Goal: Feedback & Contribution: Submit feedback/report problem

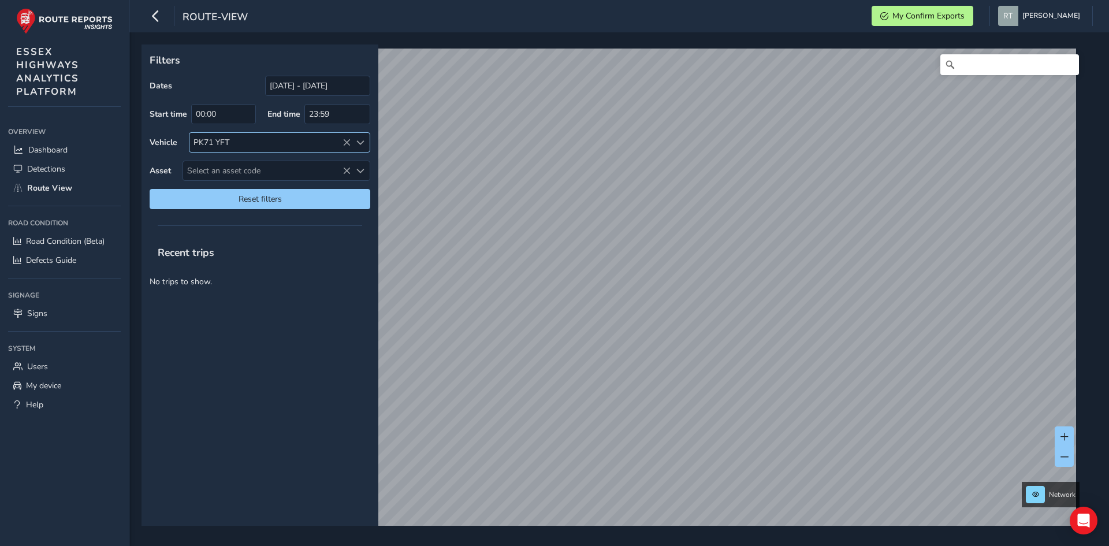
click at [346, 144] on icon at bounding box center [346, 143] width 8 height 8
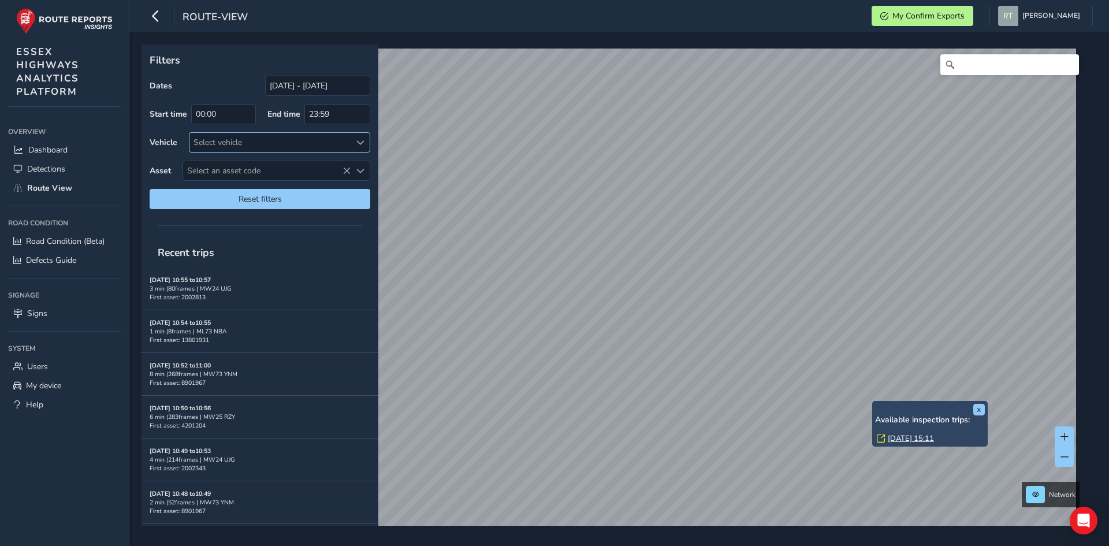
click at [900, 435] on link "[DATE] 15:11" at bounding box center [910, 438] width 46 height 10
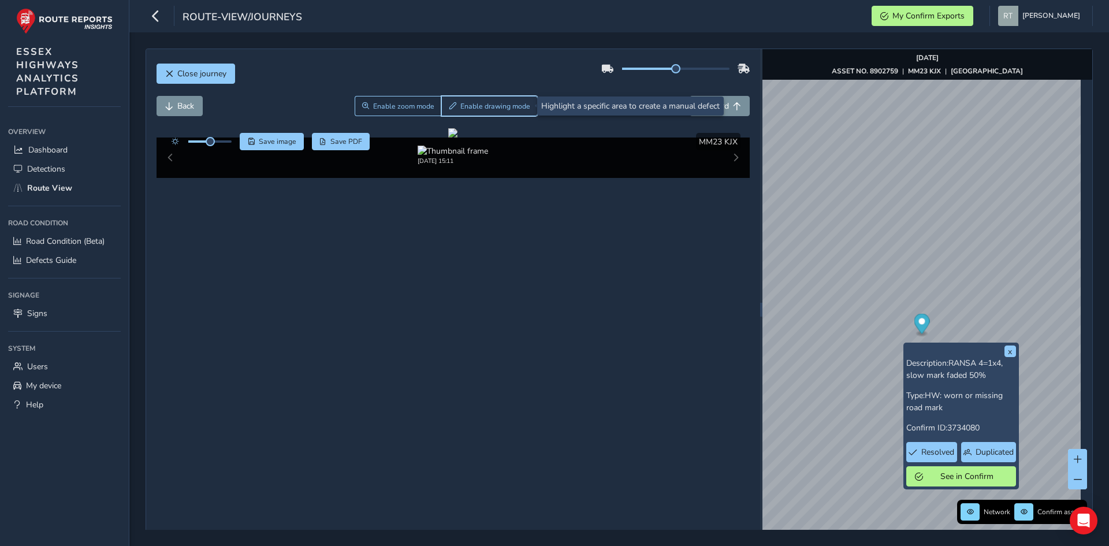
click at [480, 99] on button "Enable drawing mode" at bounding box center [489, 106] width 96 height 20
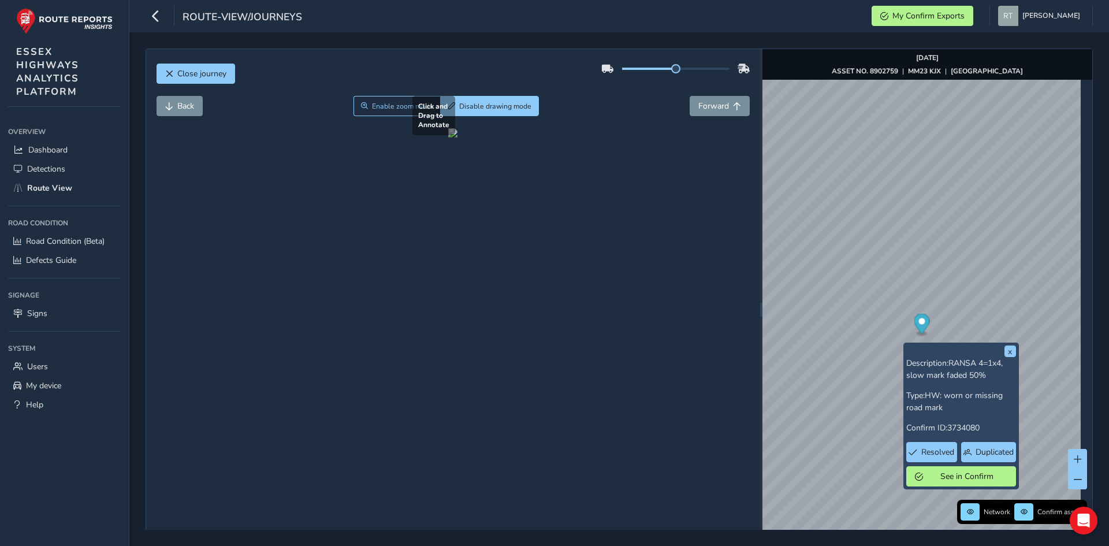
drag, startPoint x: 403, startPoint y: 284, endPoint x: 636, endPoint y: 394, distance: 258.0
click at [457, 137] on div at bounding box center [452, 132] width 9 height 9
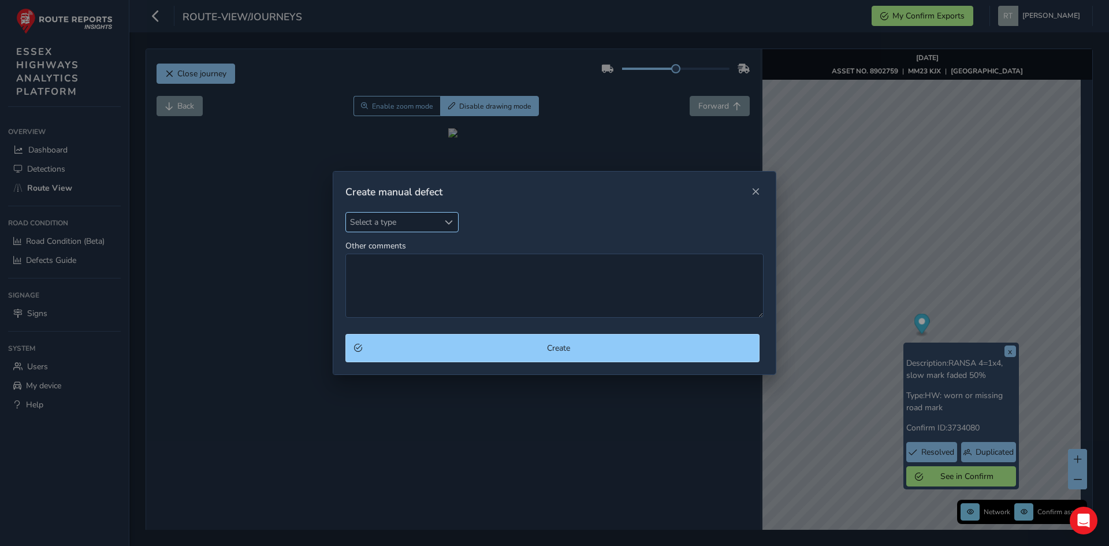
click at [449, 218] on span "Select a type" at bounding box center [449, 222] width 8 height 8
type input "car"
click at [420, 271] on li "Carriage Way" at bounding box center [414, 274] width 136 height 19
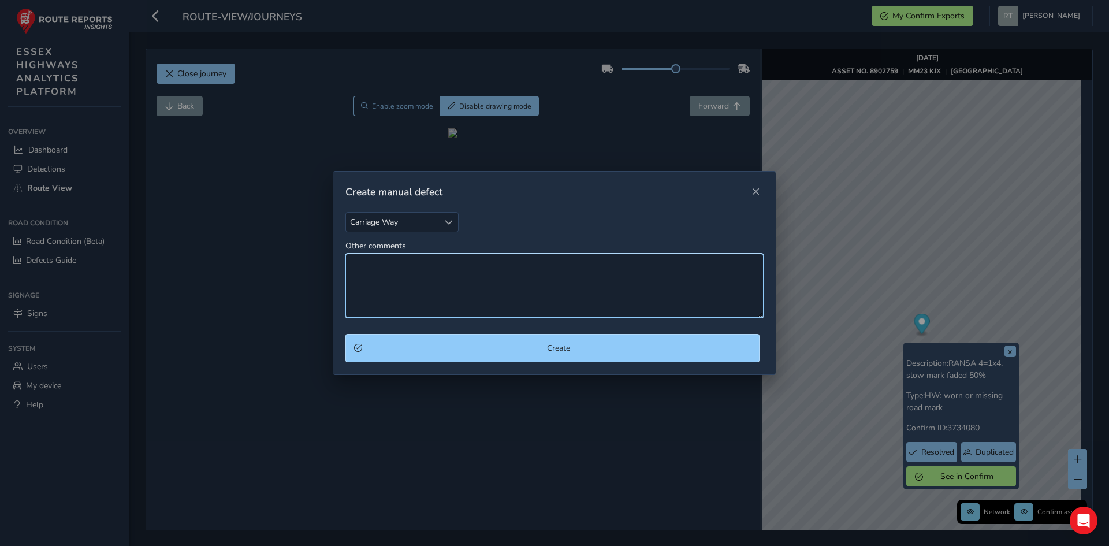
click at [421, 271] on textarea "Other comments" at bounding box center [554, 285] width 418 height 64
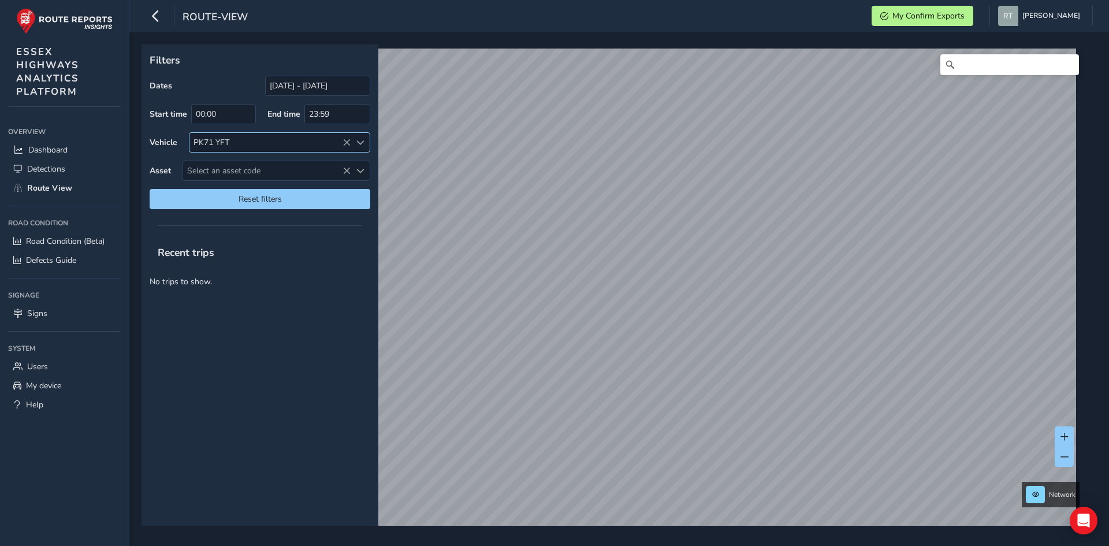
click at [343, 142] on icon at bounding box center [346, 143] width 8 height 8
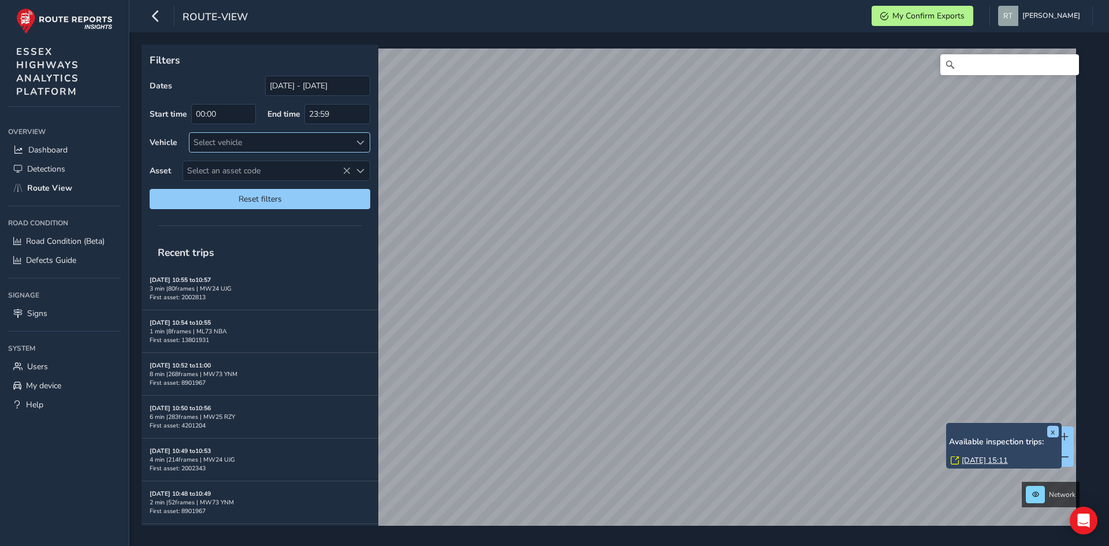
click at [976, 458] on link "[DATE] 15:11" at bounding box center [984, 460] width 46 height 10
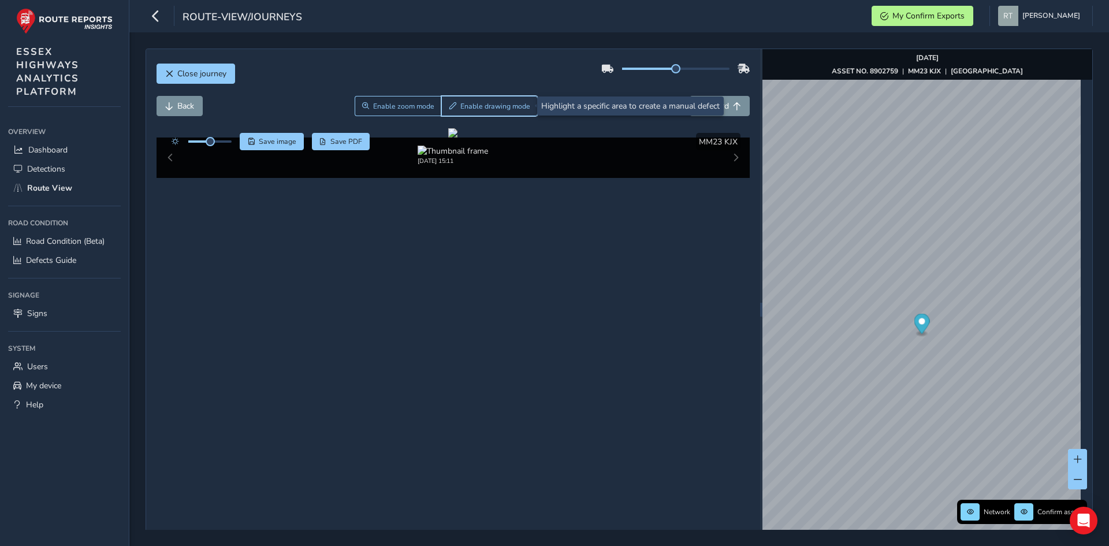
click at [481, 108] on span "Enable drawing mode" at bounding box center [495, 106] width 70 height 9
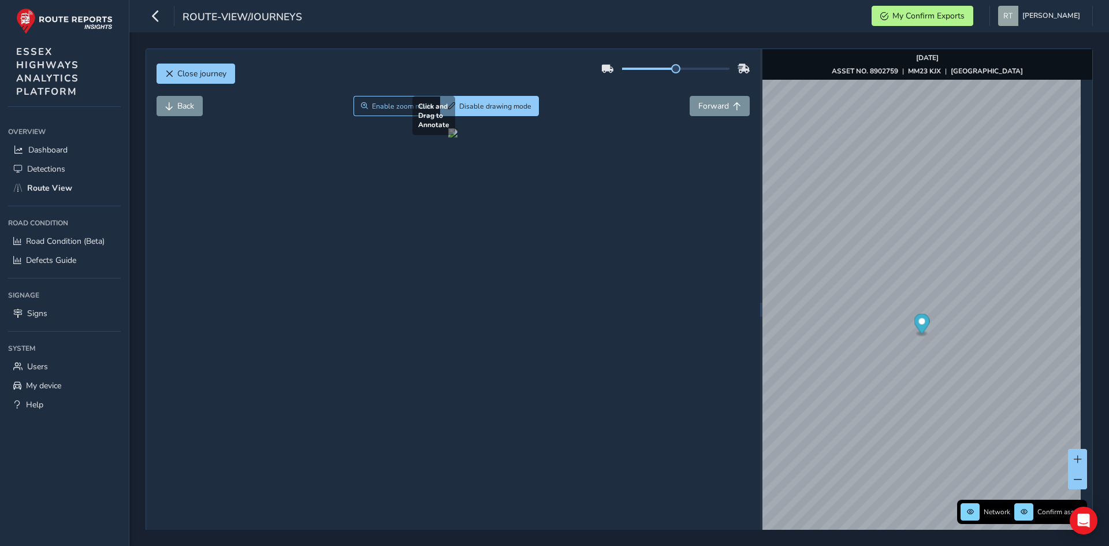
drag, startPoint x: 422, startPoint y: 278, endPoint x: 584, endPoint y: 383, distance: 193.0
click at [457, 137] on div at bounding box center [452, 132] width 9 height 9
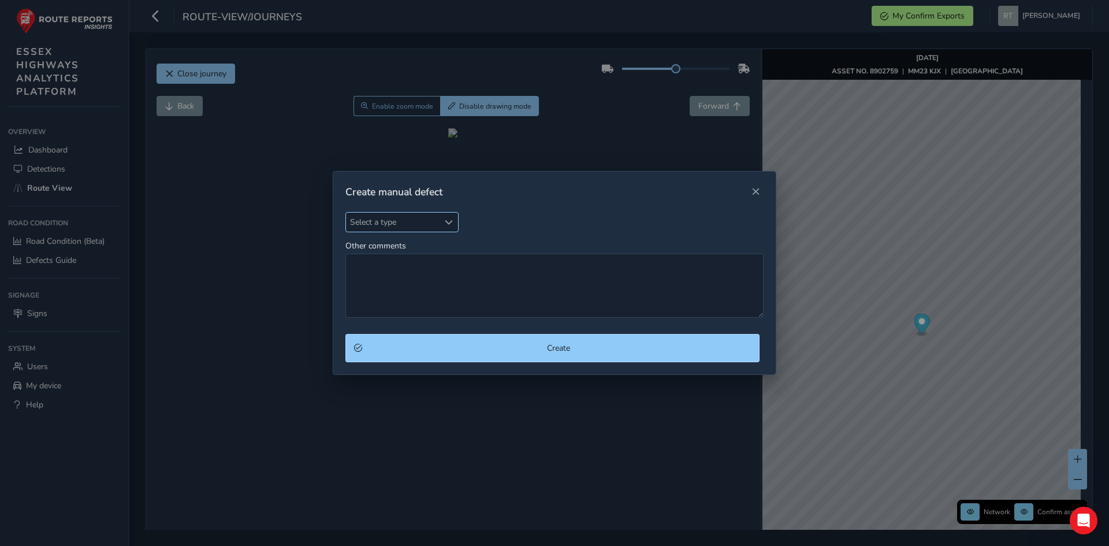
click at [448, 216] on div "Select a type" at bounding box center [448, 221] width 19 height 19
type input "car"
click at [408, 273] on li "Carriage Way" at bounding box center [414, 274] width 136 height 19
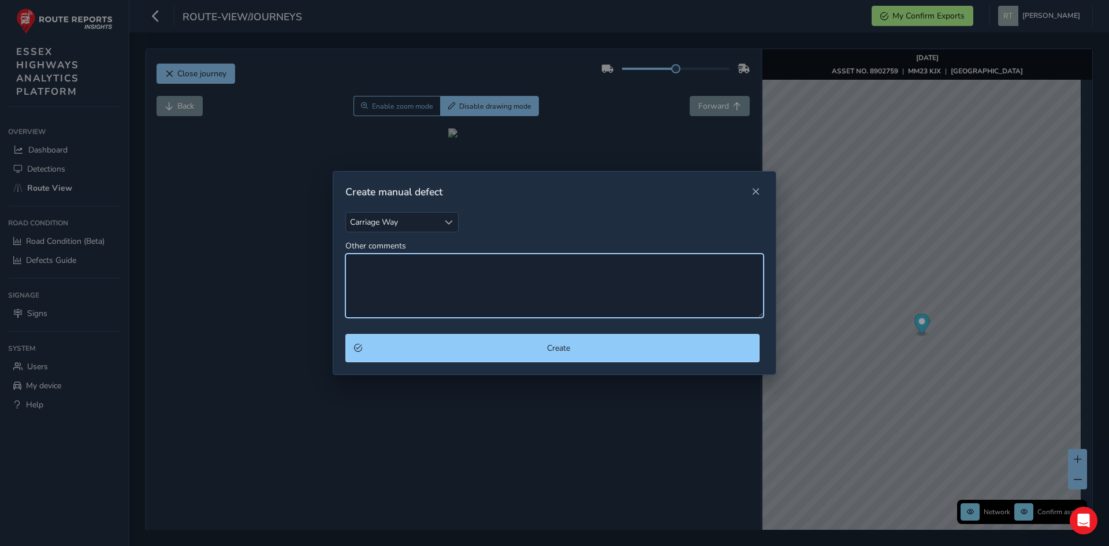
click at [412, 270] on textarea "Other comments" at bounding box center [554, 285] width 418 height 64
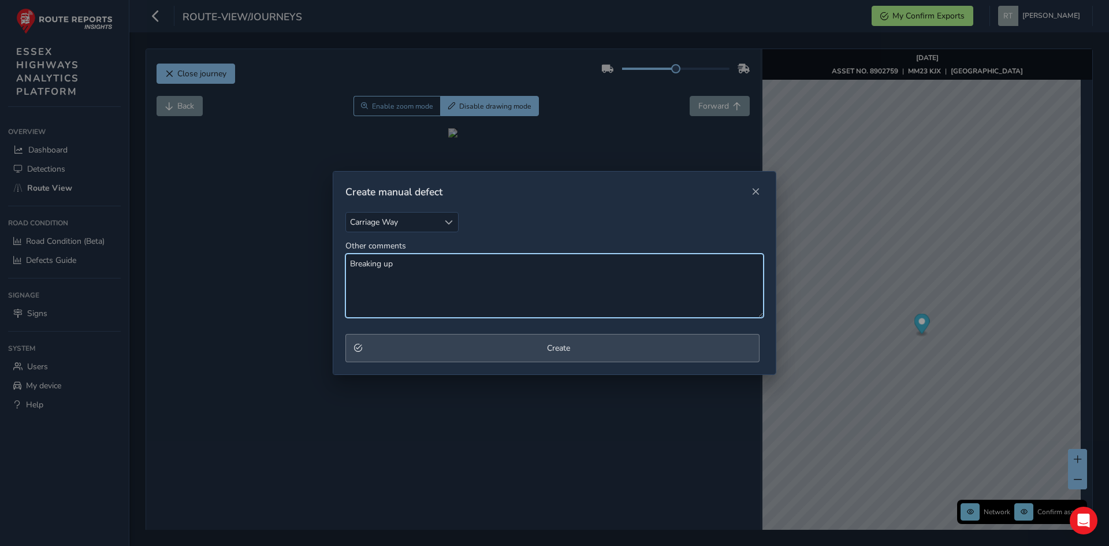
type textarea "Breaking up"
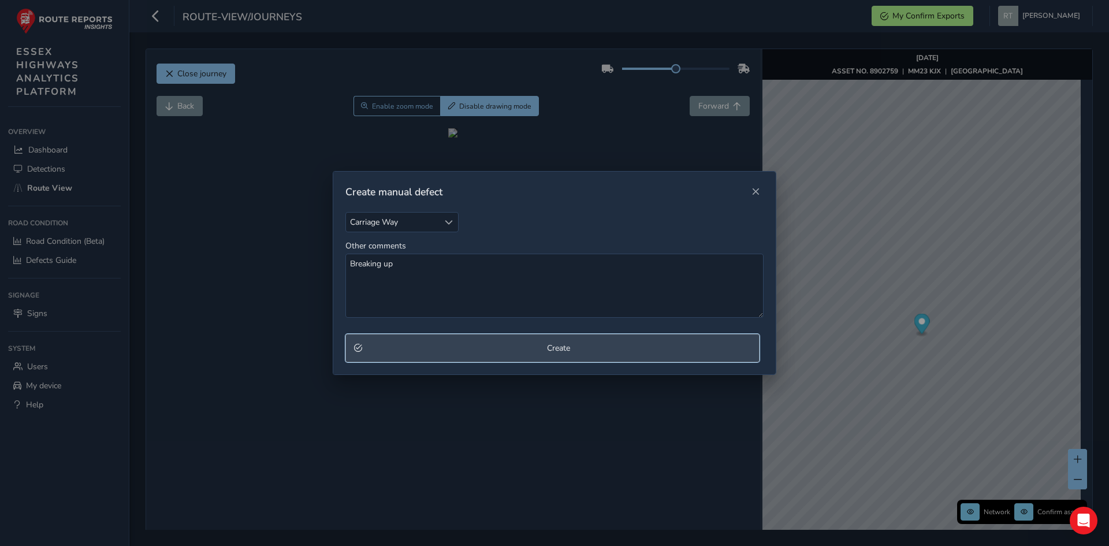
click at [604, 341] on button "Create" at bounding box center [552, 348] width 414 height 28
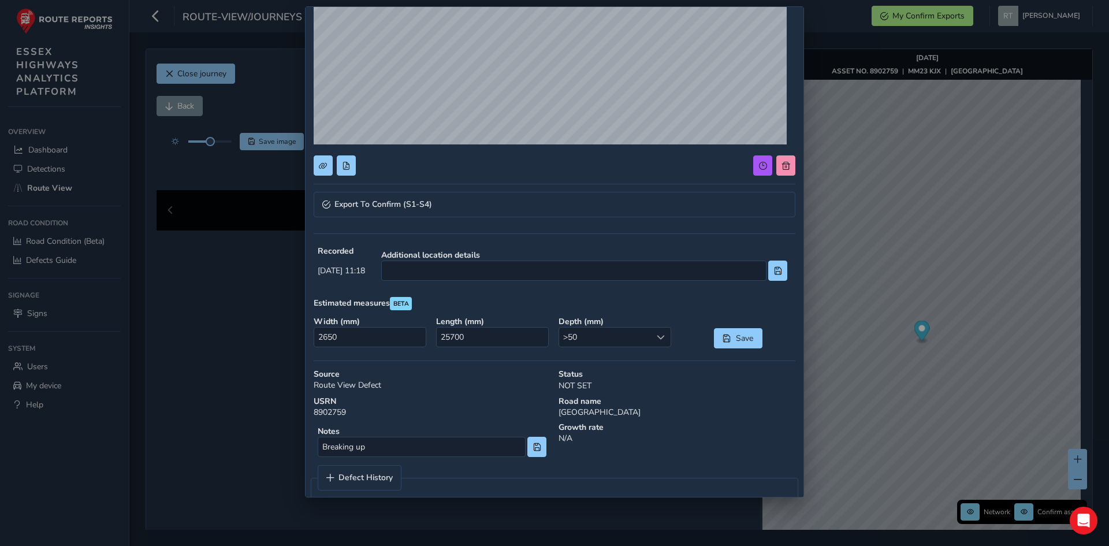
scroll to position [195, 0]
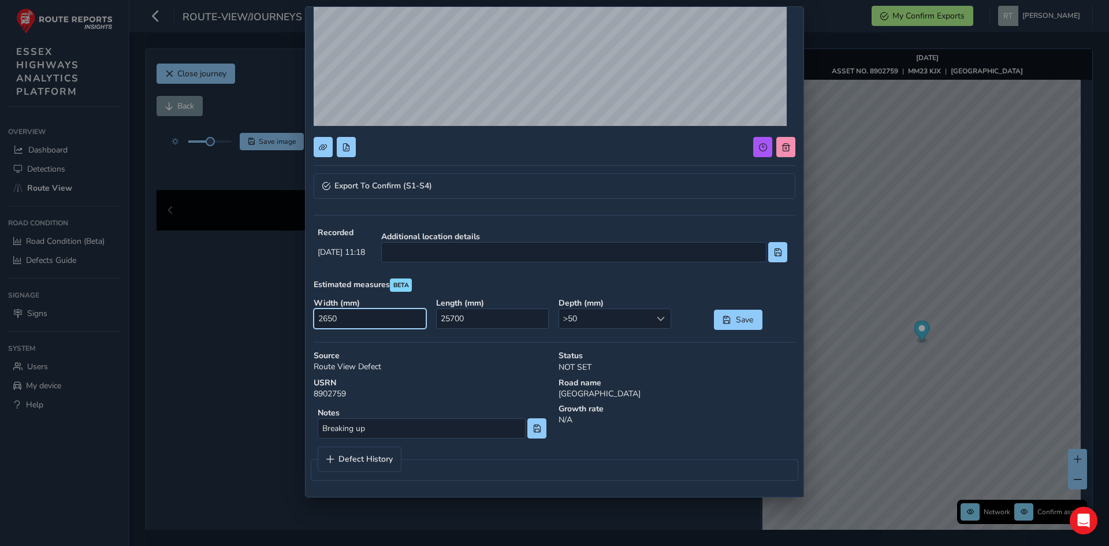
click at [352, 316] on input "2650" at bounding box center [370, 318] width 113 height 20
type input "0"
type input "900"
click at [501, 316] on input "25700" at bounding box center [492, 318] width 113 height 20
type input "2000"
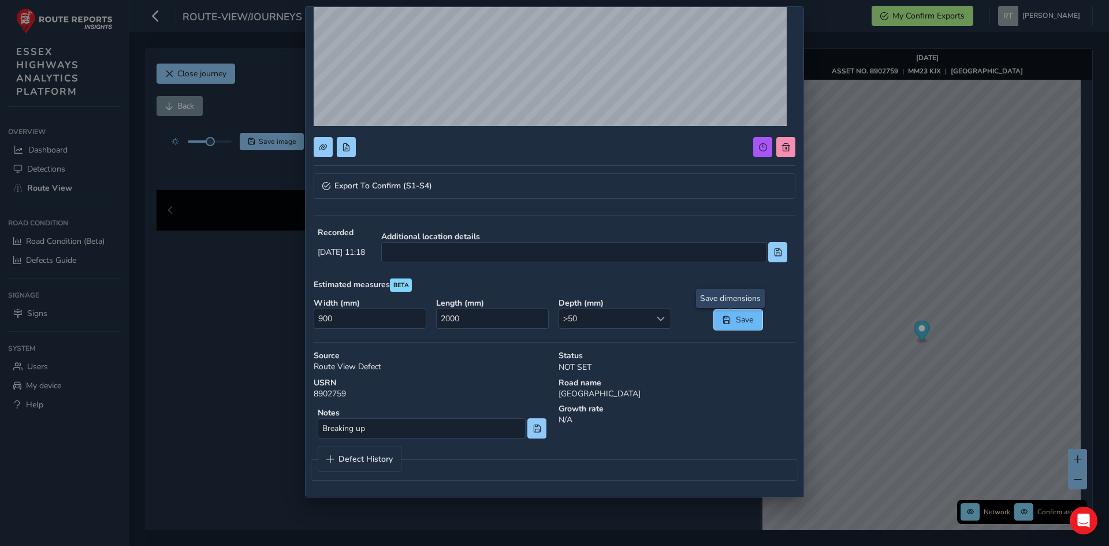
click at [738, 312] on button "Save" at bounding box center [738, 319] width 49 height 20
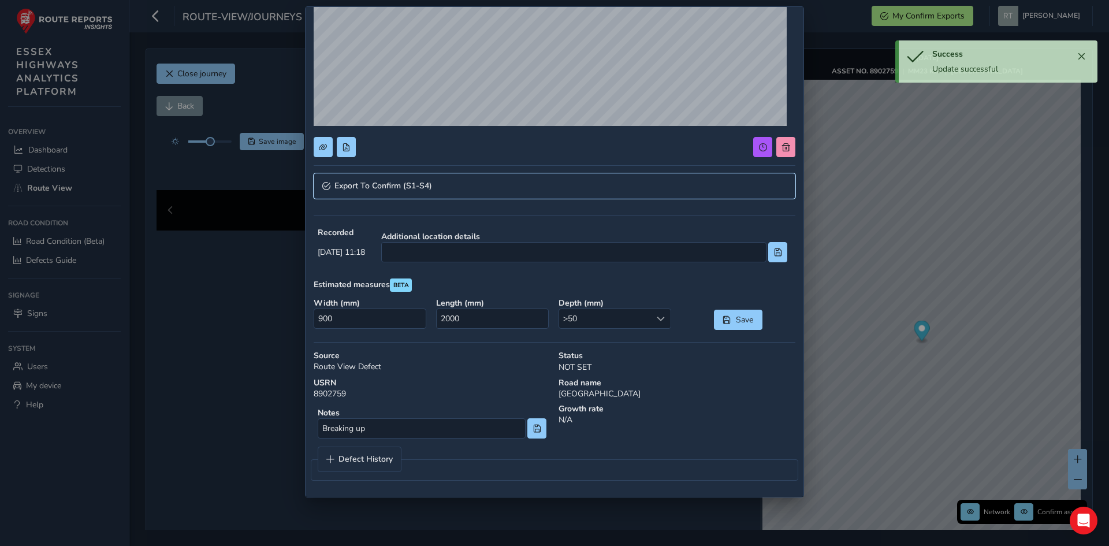
click at [450, 184] on link "Export To Confirm (S1-S4)" at bounding box center [555, 185] width 482 height 25
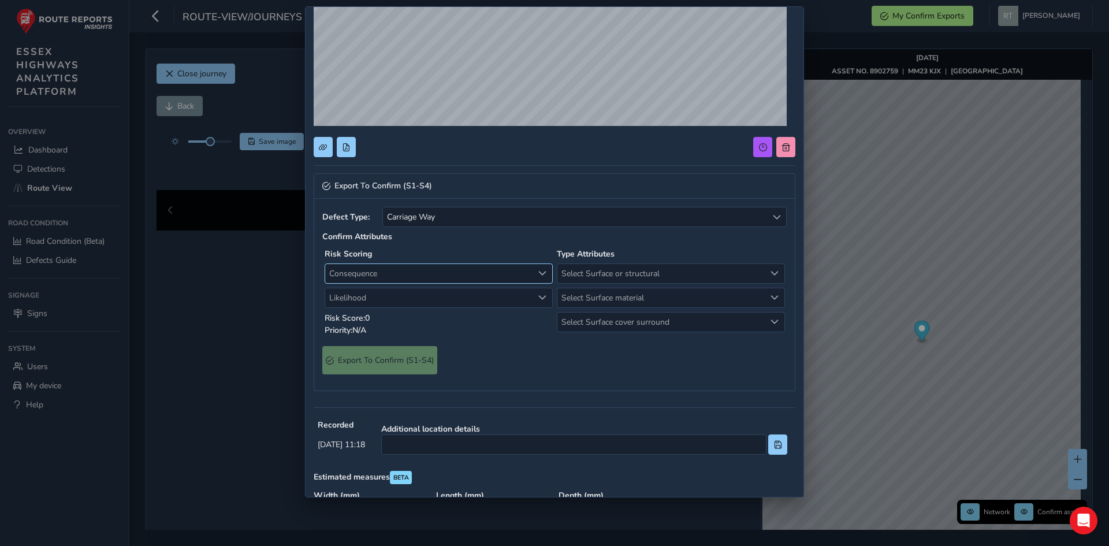
click at [533, 270] on div "Consequence" at bounding box center [542, 273] width 19 height 19
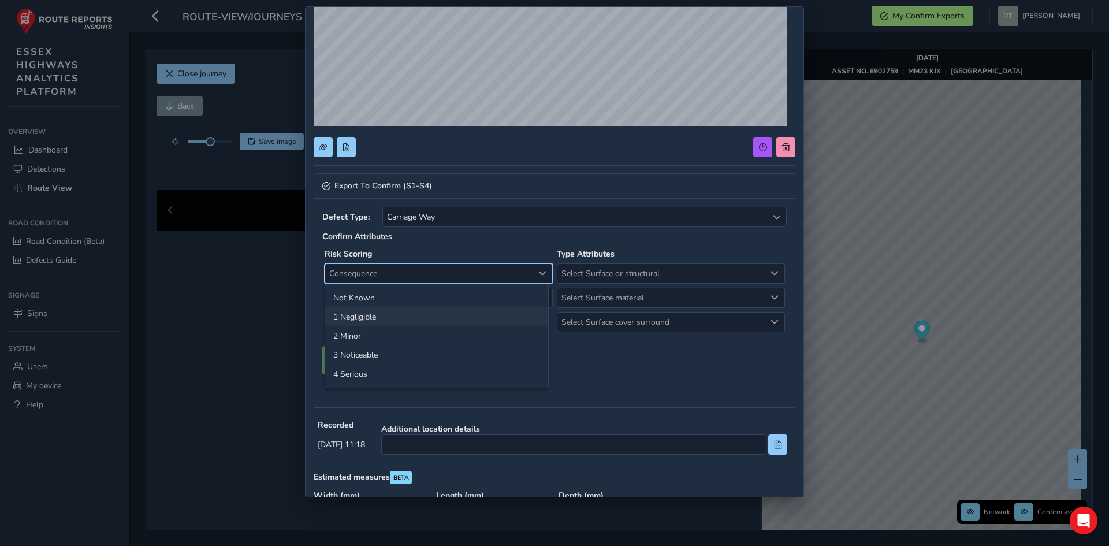
click at [396, 311] on li "1 Negligible" at bounding box center [436, 316] width 223 height 19
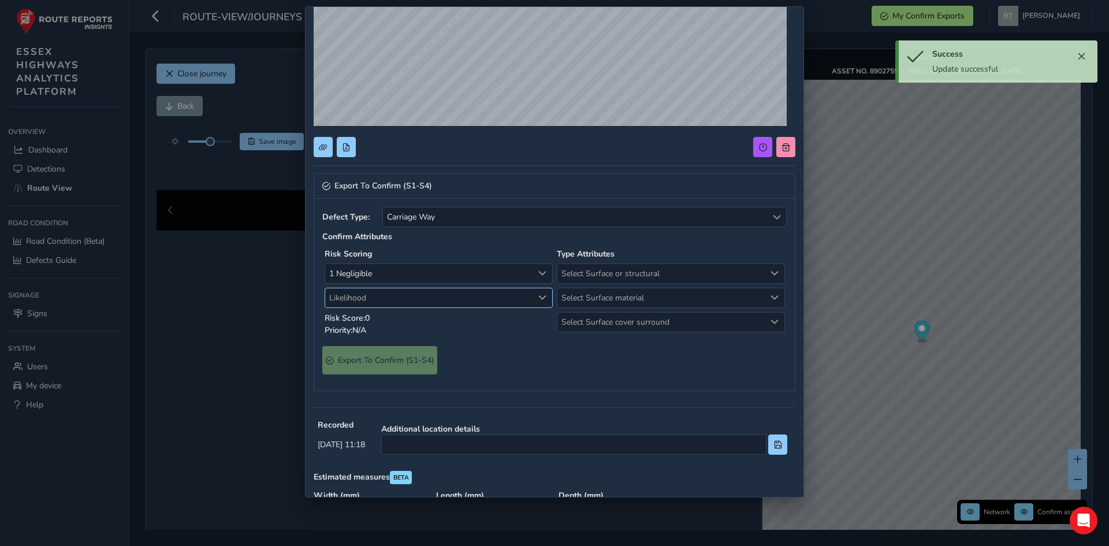
click at [543, 294] on div "Likelihood" at bounding box center [542, 297] width 19 height 19
click at [362, 392] on li "4 High" at bounding box center [436, 398] width 223 height 19
click at [765, 270] on div "Select Surface or structural" at bounding box center [774, 273] width 19 height 19
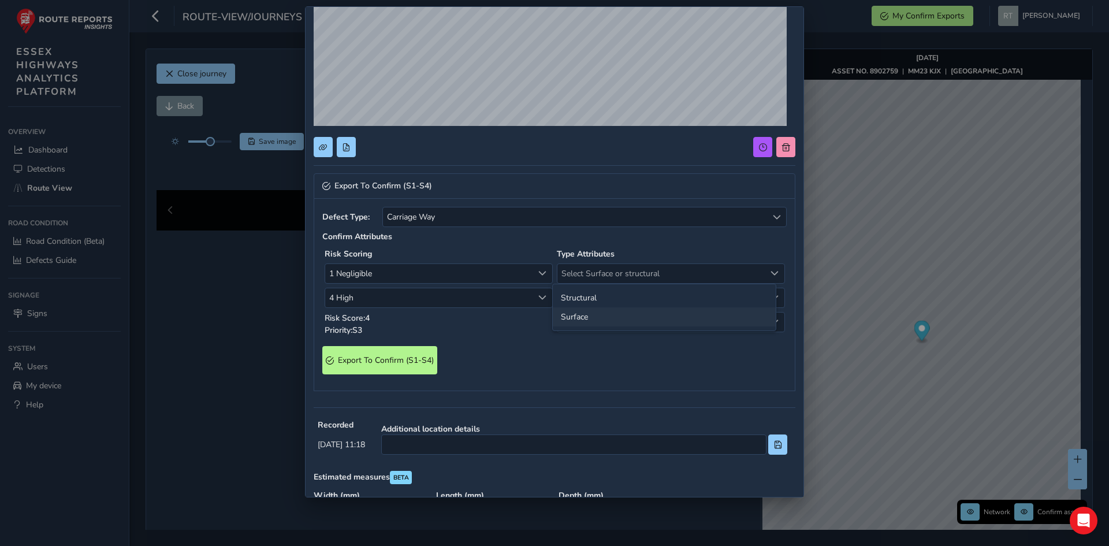
click at [598, 315] on li "Surface" at bounding box center [664, 316] width 223 height 19
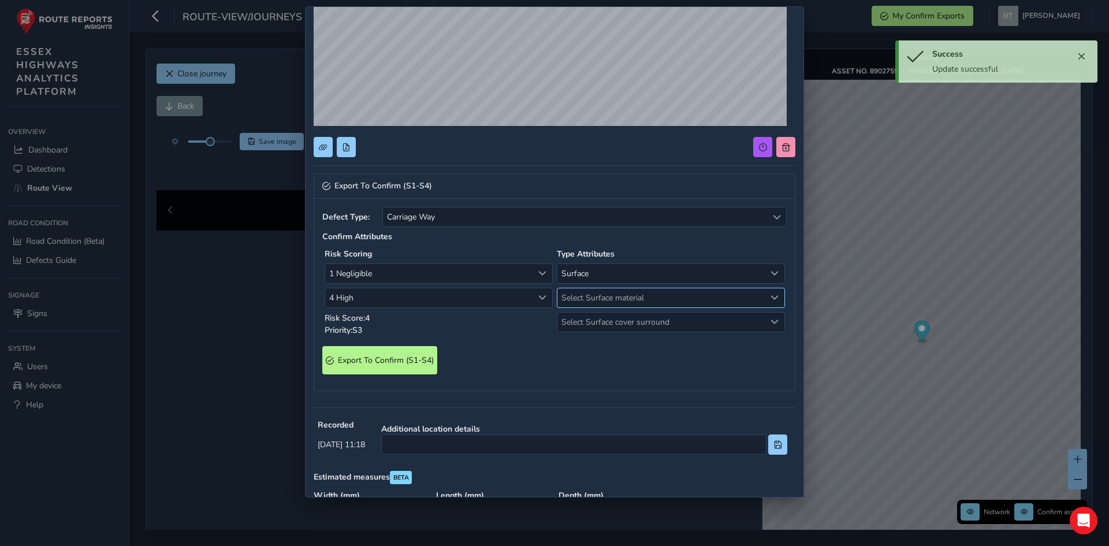
click at [770, 298] on span "Select Surface material" at bounding box center [774, 297] width 8 height 8
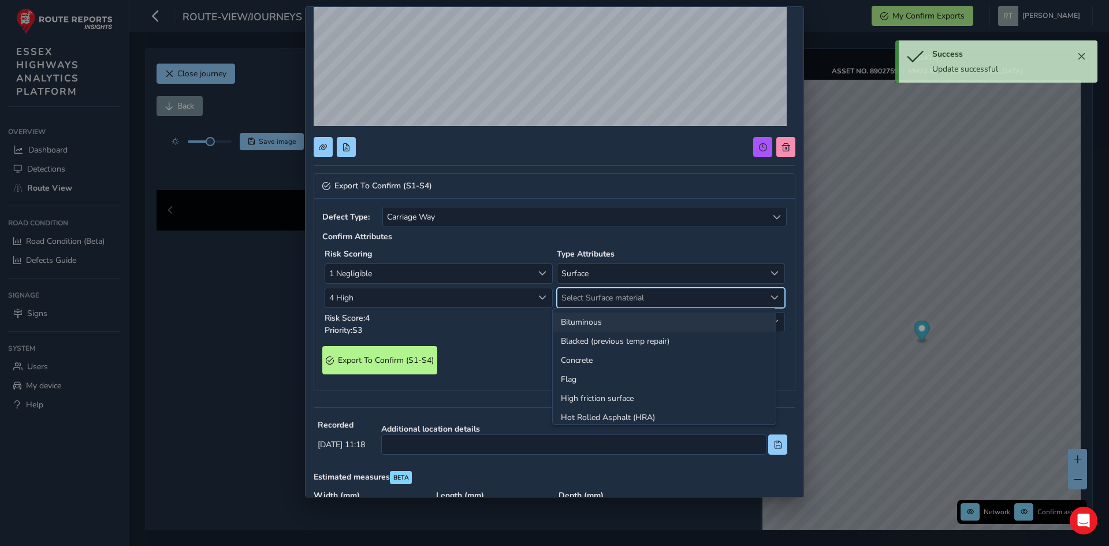
click at [608, 320] on li "Bituminous" at bounding box center [664, 321] width 223 height 19
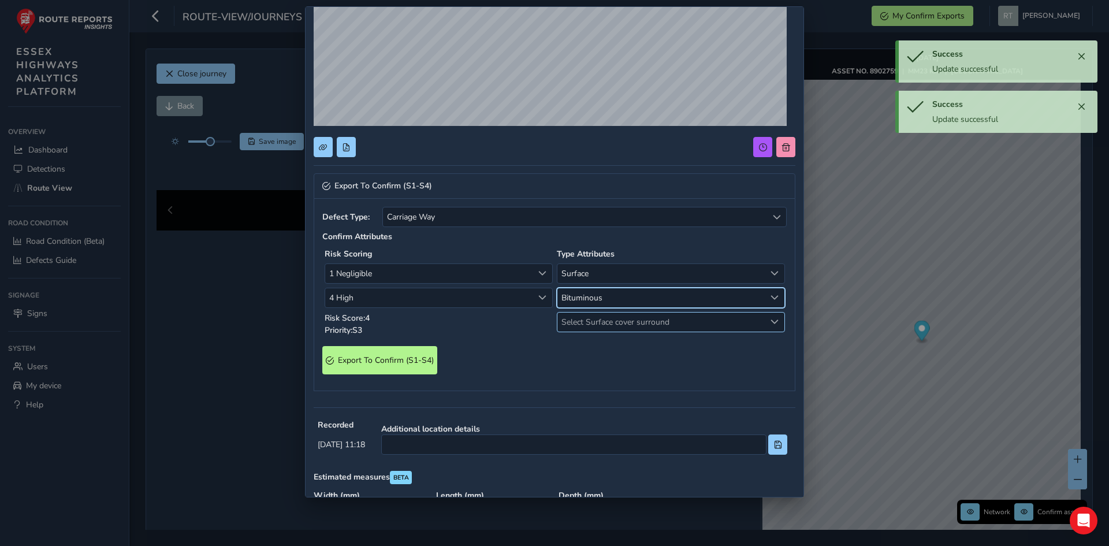
click at [770, 323] on span "Select Surface cover surround" at bounding box center [774, 322] width 8 height 8
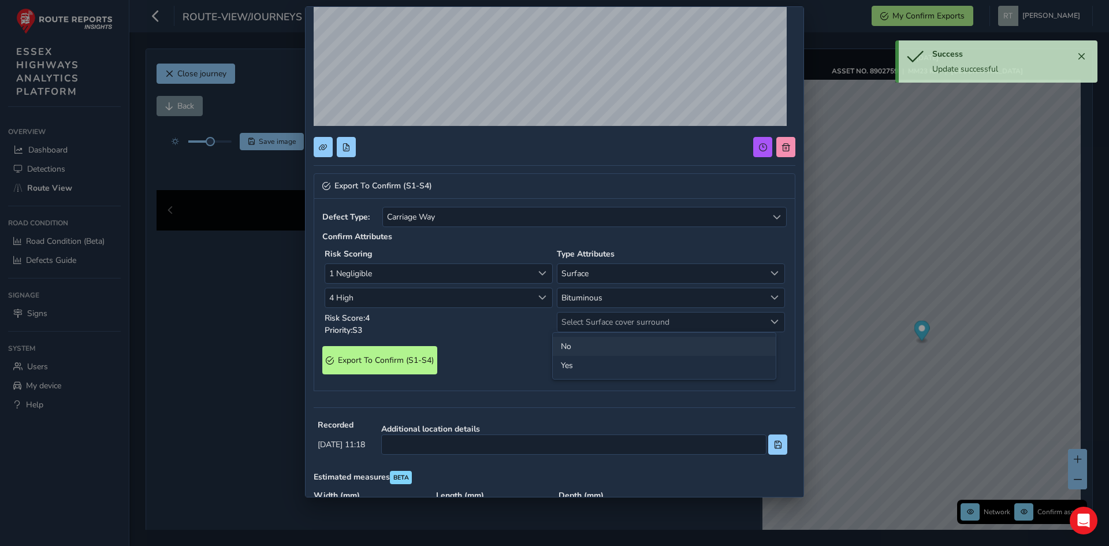
click at [594, 344] on li "No" at bounding box center [664, 346] width 223 height 19
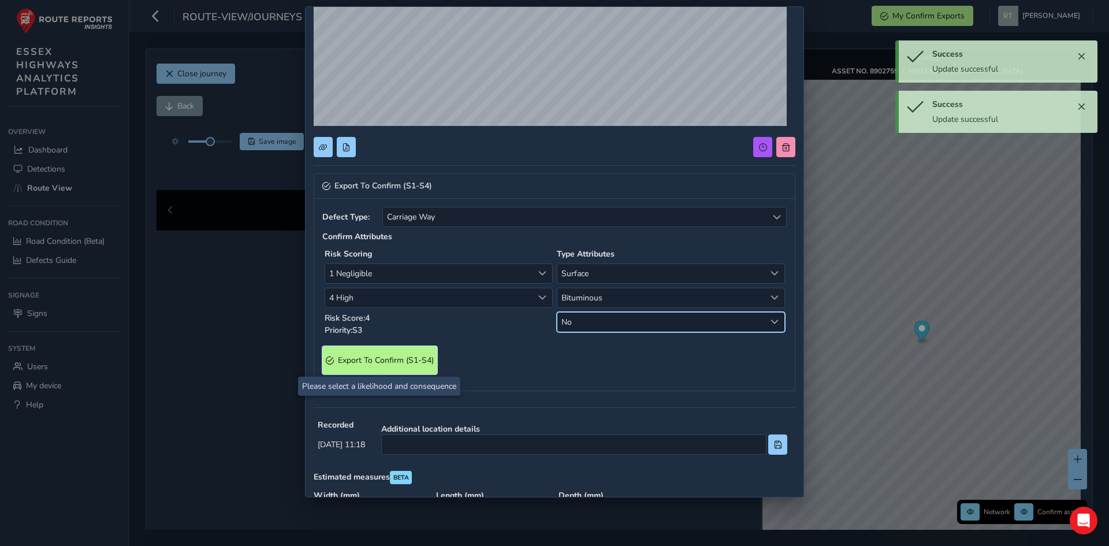
click at [376, 355] on span "Export To Confirm (S1-S4)" at bounding box center [386, 360] width 96 height 11
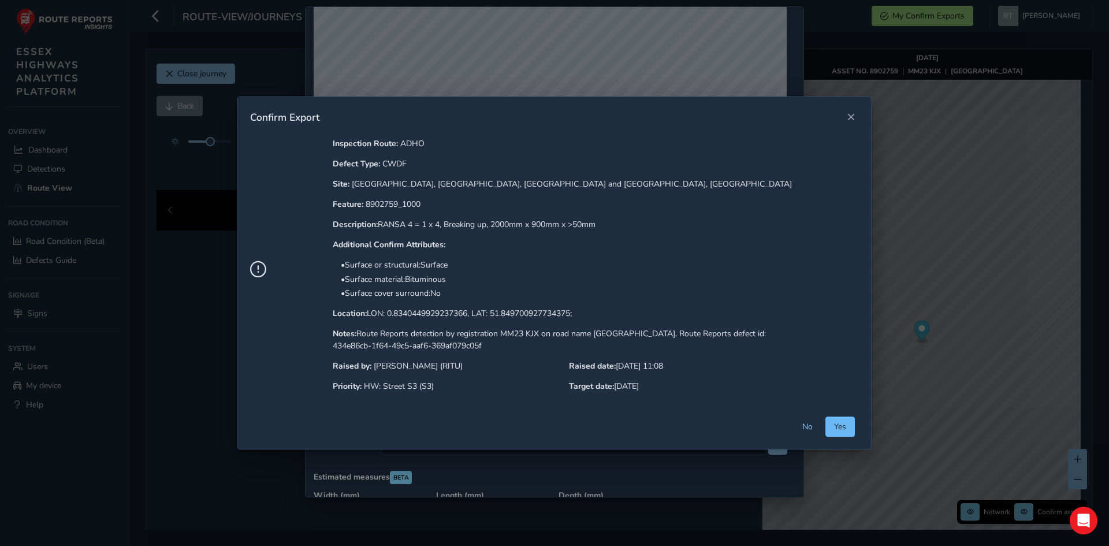
click at [834, 425] on button "Yes" at bounding box center [839, 426] width 29 height 20
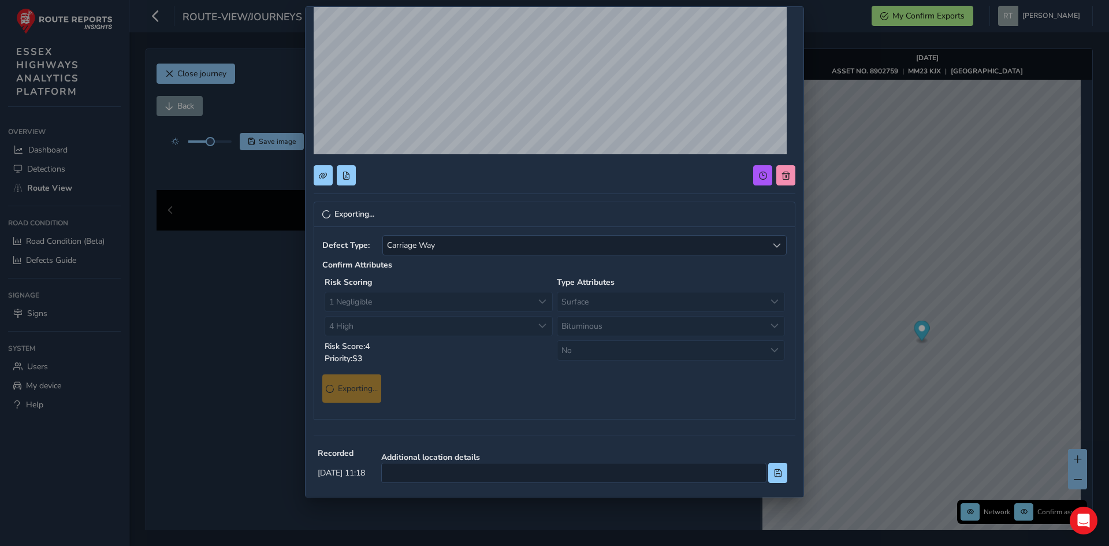
scroll to position [167, 0]
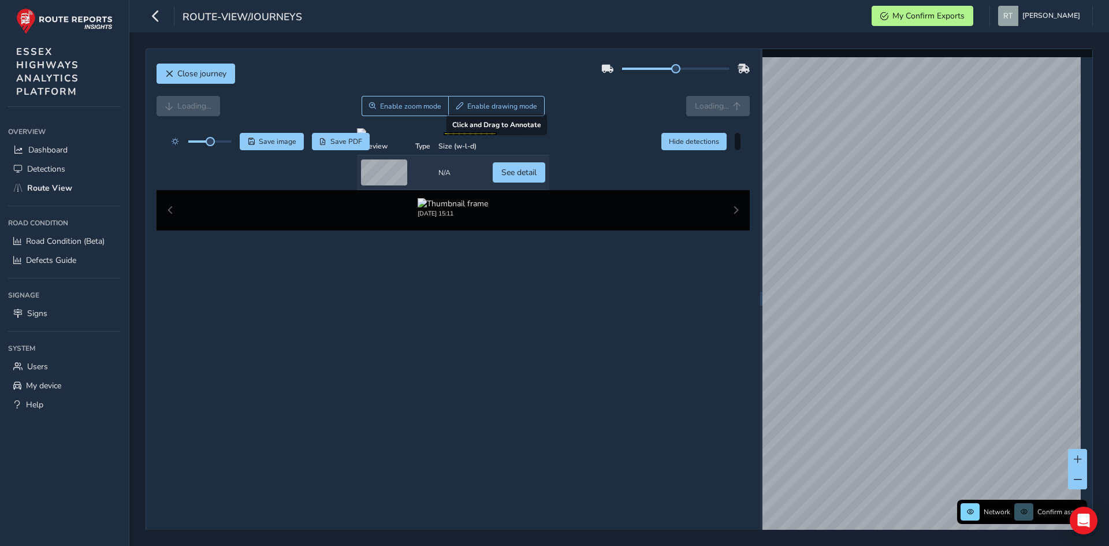
click at [540, 137] on div at bounding box center [453, 132] width 192 height 9
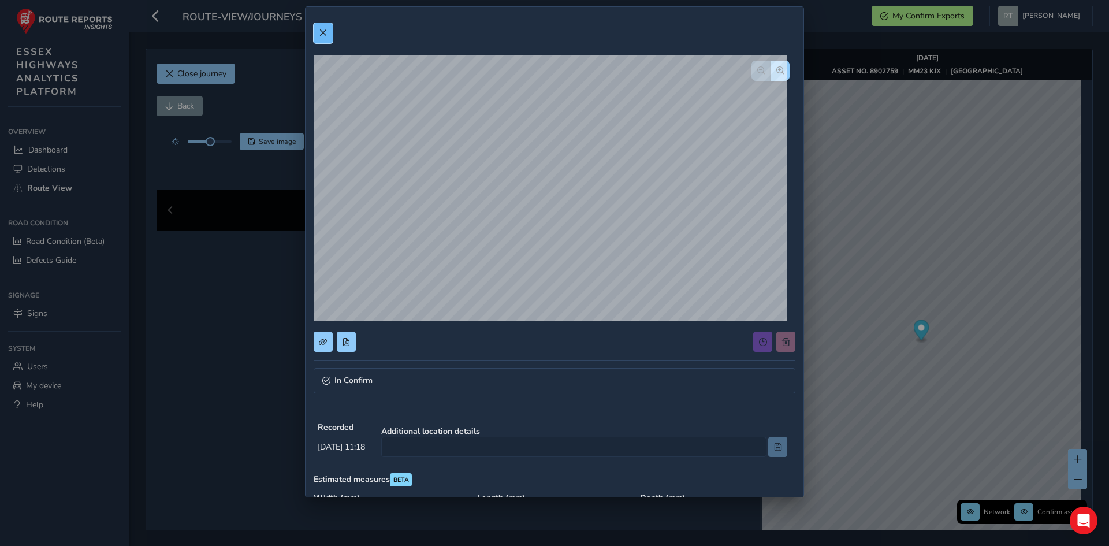
click at [331, 35] on button at bounding box center [323, 33] width 19 height 20
